Goal: Use online tool/utility: Utilize a website feature to perform a specific function

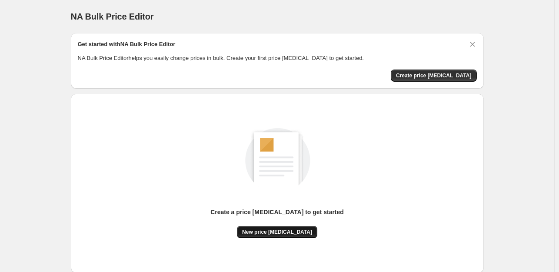
click at [289, 231] on span "New price [MEDICAL_DATA]" at bounding box center [277, 232] width 70 height 7
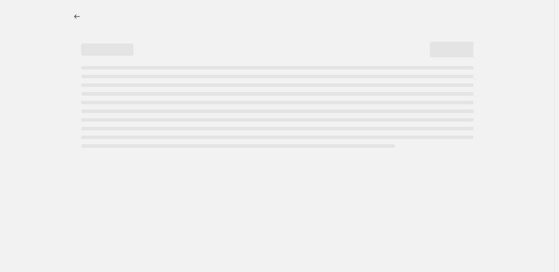
select select "percentage"
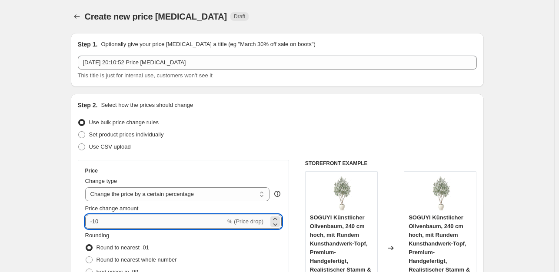
click at [104, 223] on input "-10" at bounding box center [155, 222] width 140 height 14
type input "-1"
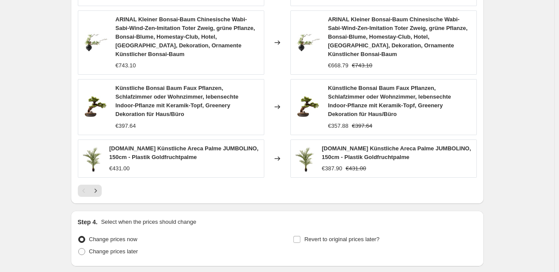
scroll to position [688, 0]
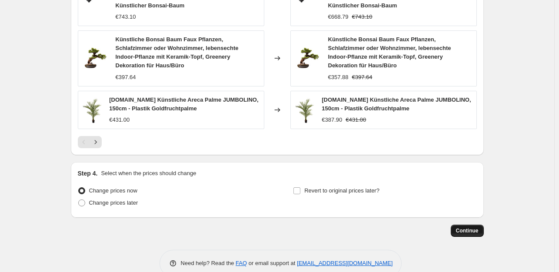
type input "-35"
click at [465, 227] on span "Continue" at bounding box center [467, 230] width 23 height 7
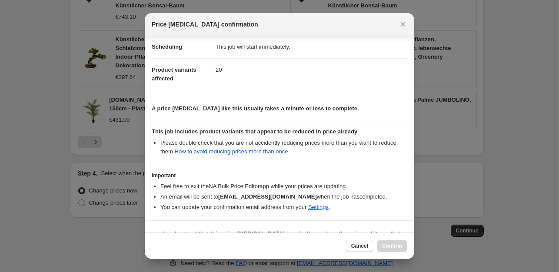
scroll to position [93, 0]
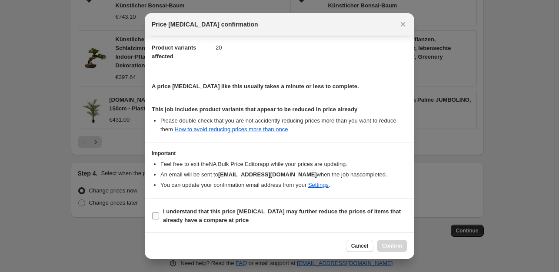
click at [155, 213] on input "I understand that this price [MEDICAL_DATA] may further reduce the prices of it…" at bounding box center [155, 215] width 7 height 7
checkbox input "true"
click at [388, 244] on span "Confirm" at bounding box center [392, 245] width 20 height 7
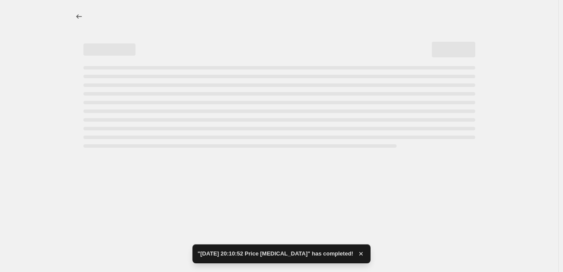
select select "percentage"
